Goal: Information Seeking & Learning: Learn about a topic

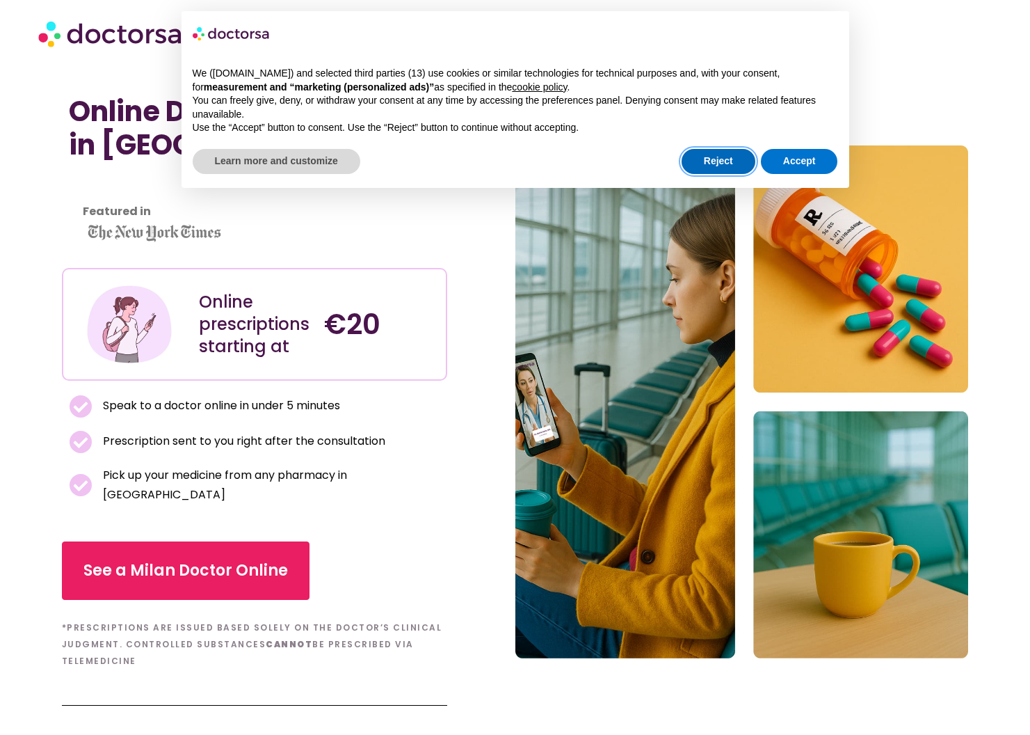
click at [729, 164] on button "Reject" at bounding box center [719, 161] width 74 height 25
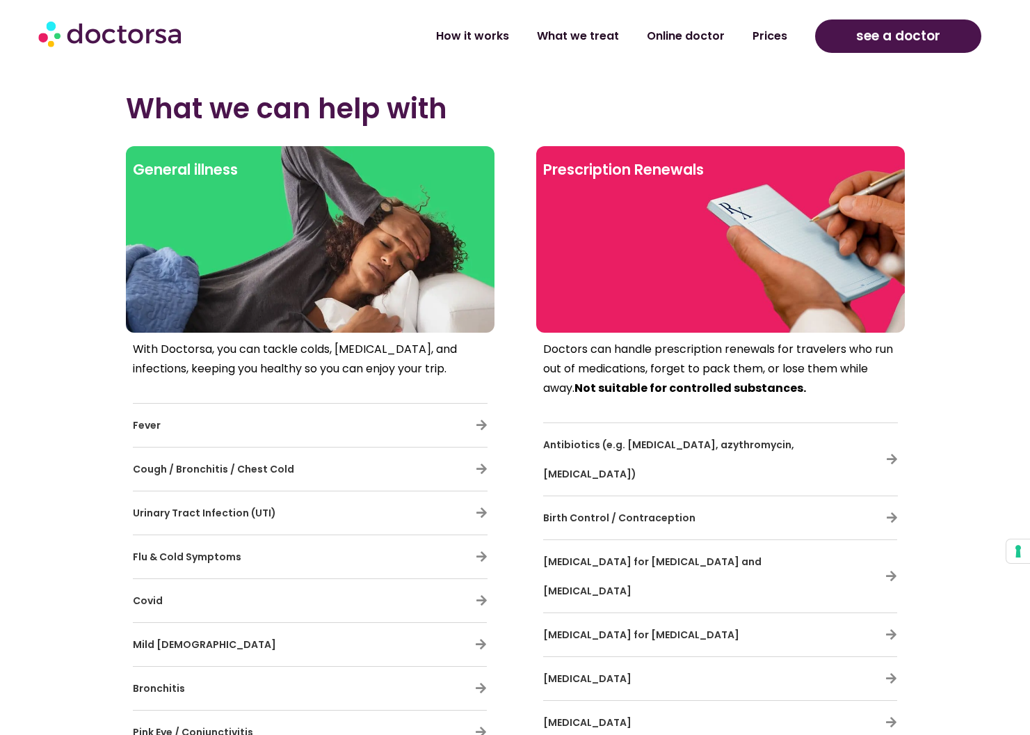
scroll to position [10230, 0]
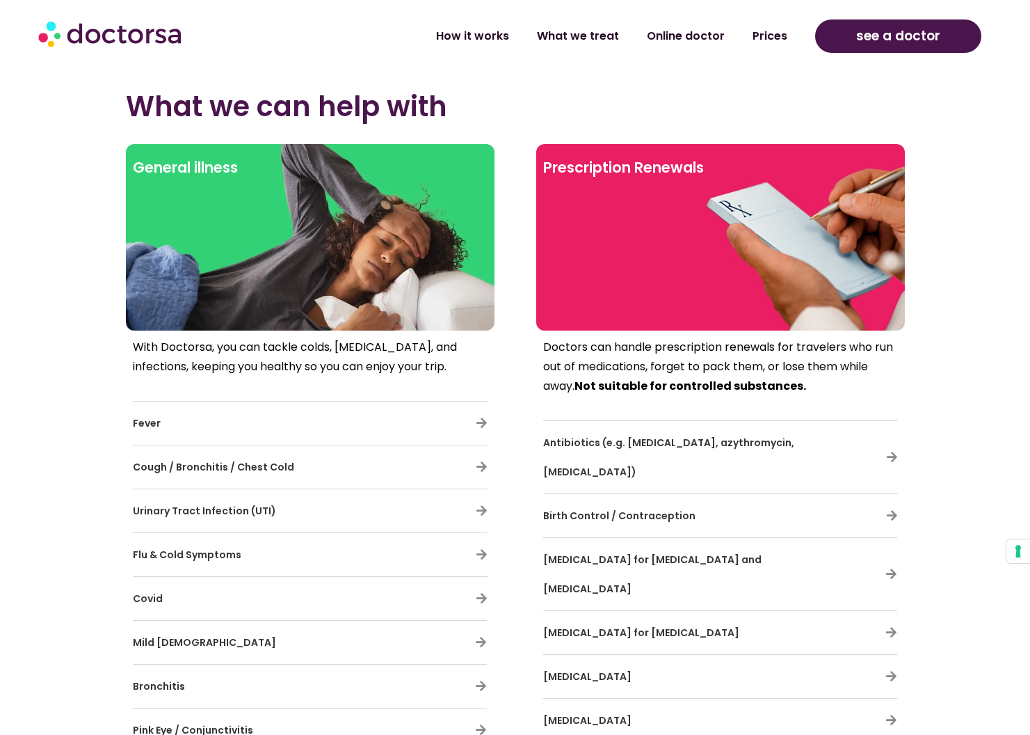
click at [802, 501] on h3 "Birth Control / Contraception" at bounding box center [679, 515] width 273 height 29
click at [897, 509] on icon at bounding box center [892, 515] width 12 height 12
click at [893, 509] on icon at bounding box center [892, 515] width 12 height 12
drag, startPoint x: 623, startPoint y: 407, endPoint x: 604, endPoint y: 409, distance: 19.6
click at [614, 501] on h3 "Birth Control / Contraception" at bounding box center [679, 515] width 273 height 29
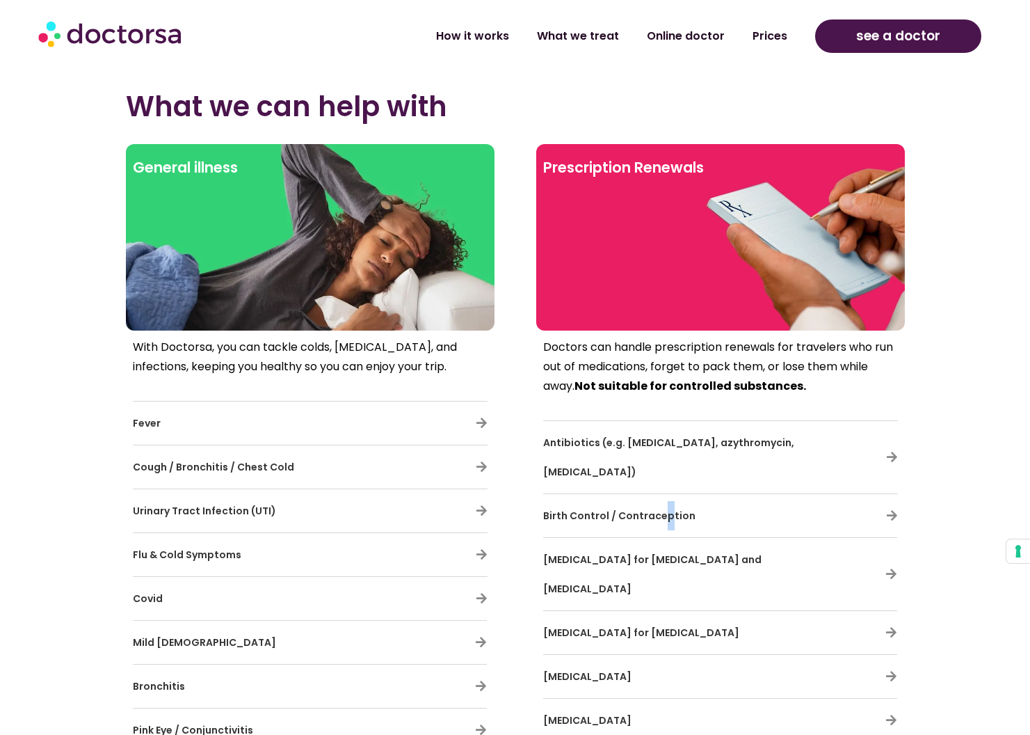
drag, startPoint x: 541, startPoint y: 421, endPoint x: 703, endPoint y: 429, distance: 163.0
click at [703, 429] on div "Doctors can handle prescription renewals for travelers who run out of medicatio…" at bounding box center [720, 642] width 369 height 622
drag, startPoint x: 912, startPoint y: 428, endPoint x: 886, endPoint y: 425, distance: 25.9
click at [910, 427] on section "General illness With Doctorsa, you can tackle colds, allergies, and infections,…" at bounding box center [515, 565] width 1030 height 857
drag, startPoint x: 790, startPoint y: 420, endPoint x: 904, endPoint y: 422, distance: 113.4
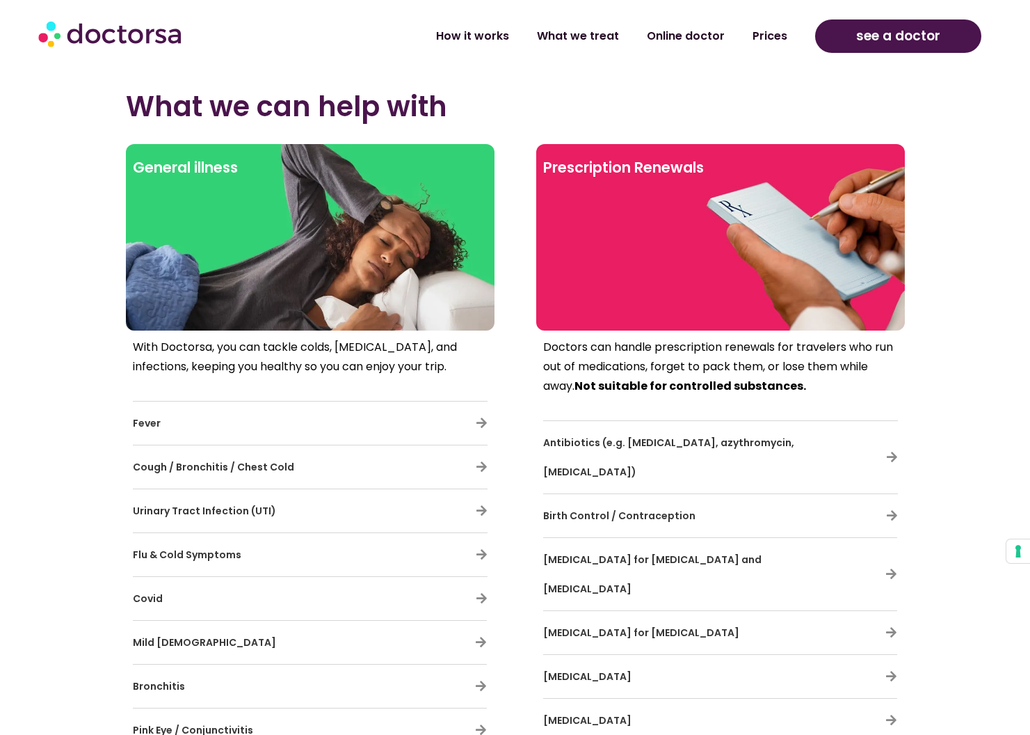
click at [904, 422] on div "Doctors can handle prescription renewals for travelers who run out of medicatio…" at bounding box center [720, 642] width 369 height 622
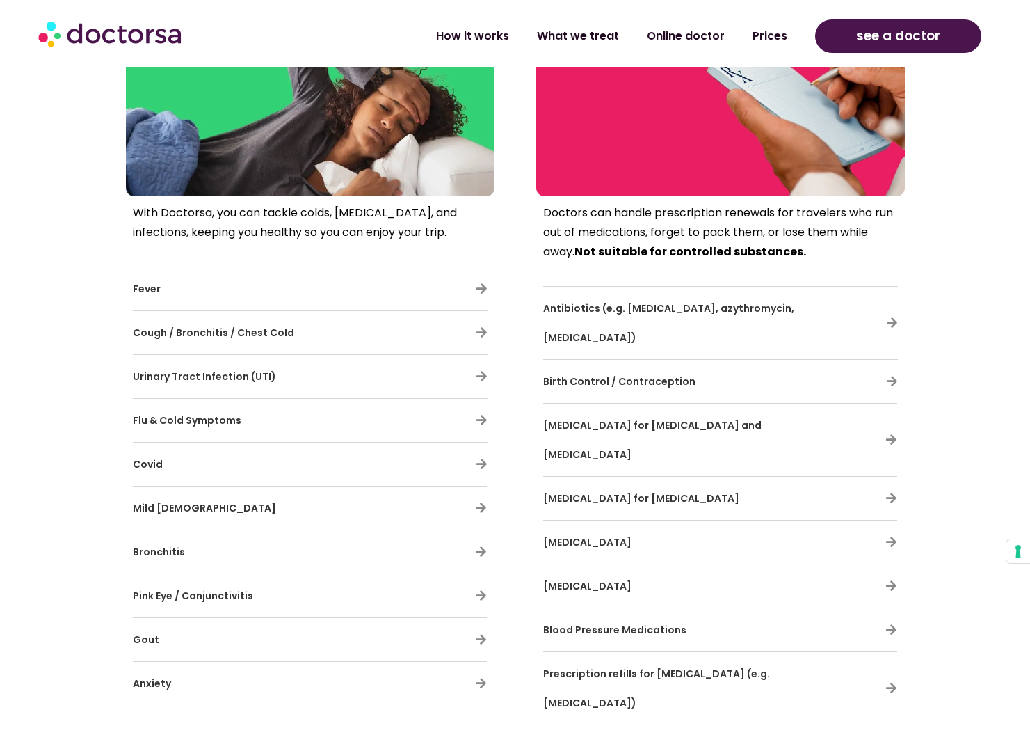
scroll to position [10365, 0]
click at [711, 366] on h3 "Birth Control / Contraception" at bounding box center [679, 380] width 273 height 29
click at [625, 366] on h3 "Birth Control / Contraception" at bounding box center [679, 380] width 273 height 29
click at [533, 275] on div "Doctors can handle prescription renewals for travelers who run out of medicatio…" at bounding box center [714, 507] width 383 height 622
click at [971, 285] on section "General illness With Doctorsa, you can tackle colds, allergies, and infections,…" at bounding box center [515, 430] width 1030 height 857
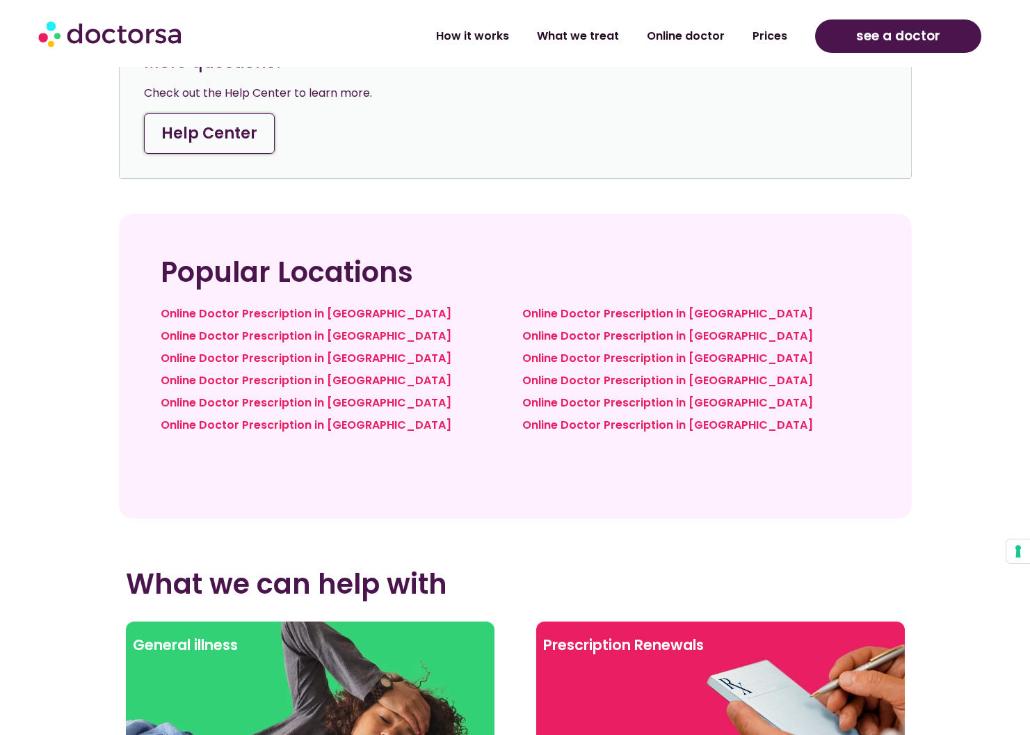
scroll to position [9744, 0]
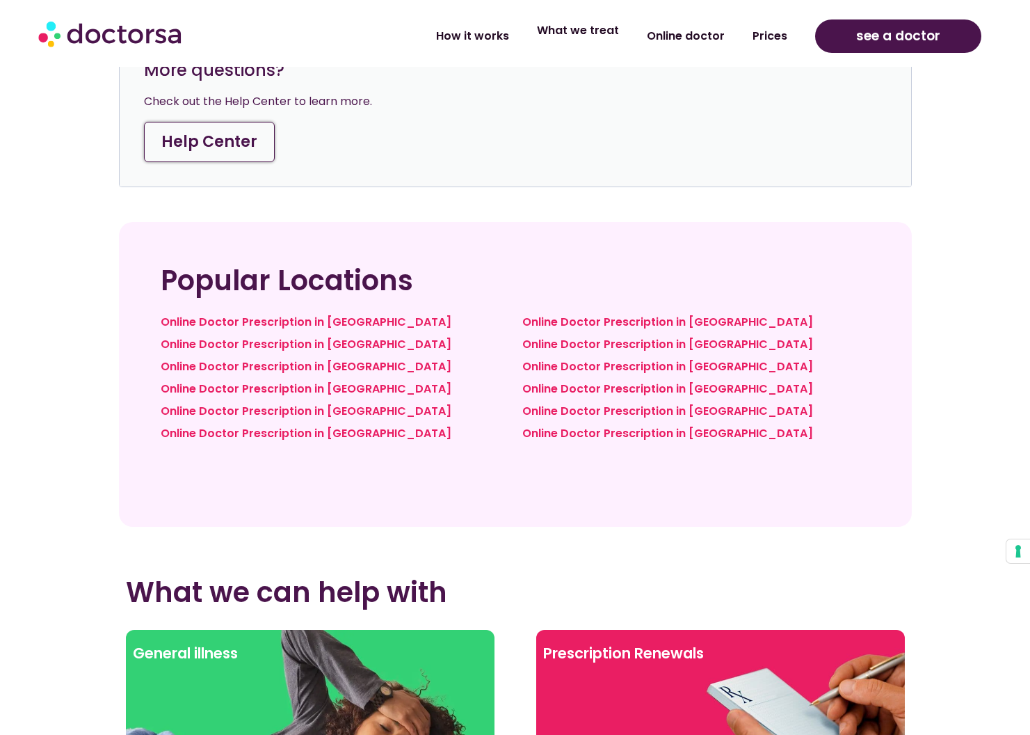
click at [619, 31] on link "What we treat" at bounding box center [578, 31] width 110 height 32
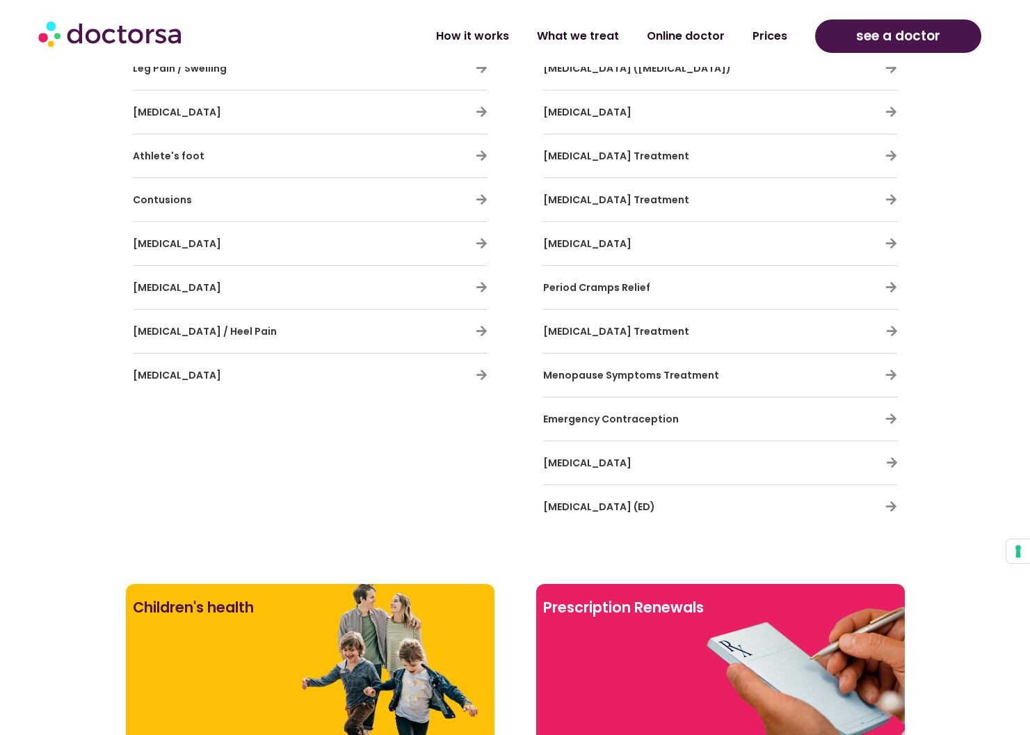
scroll to position [2676, 0]
